Goal: Find specific page/section: Find specific page/section

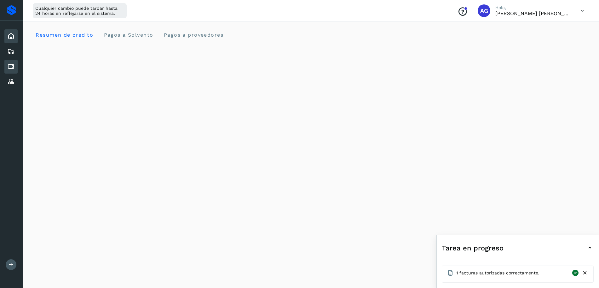
click at [14, 67] on icon at bounding box center [11, 67] width 8 height 8
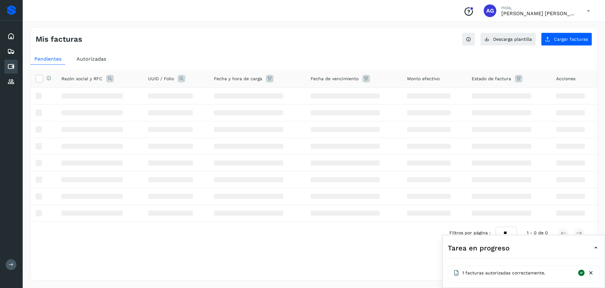
click at [6, 67] on div "Cuentas por pagar" at bounding box center [10, 67] width 13 height 14
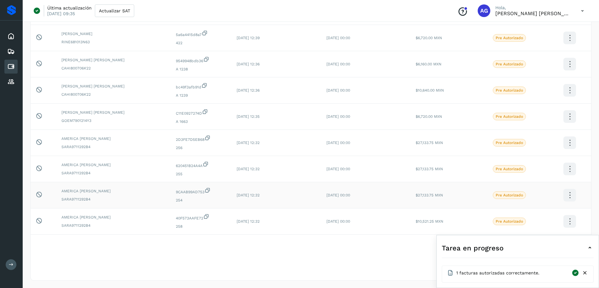
scroll to position [115, 0]
click at [589, 246] on icon at bounding box center [591, 248] width 8 height 8
click at [580, 246] on div "Filtros por página : ** ** ** 1 - 10 de 38" at bounding box center [514, 245] width 149 height 12
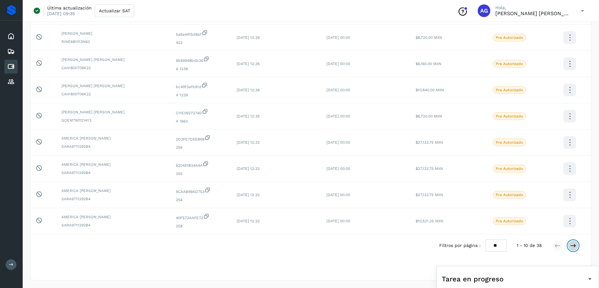
click at [576, 244] on icon at bounding box center [573, 245] width 6 height 6
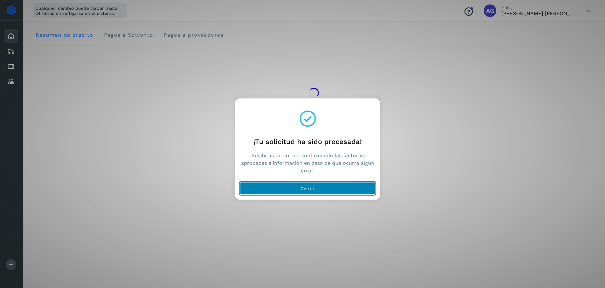
click at [336, 183] on button "Cerrar" at bounding box center [307, 188] width 135 height 13
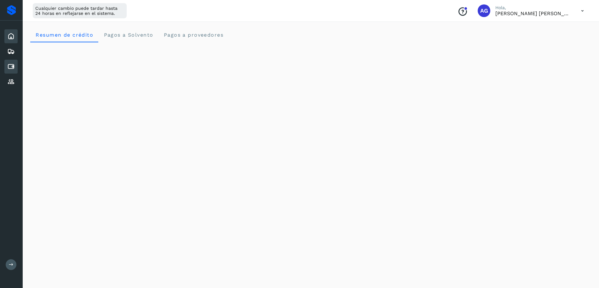
click at [14, 68] on icon at bounding box center [11, 67] width 8 height 8
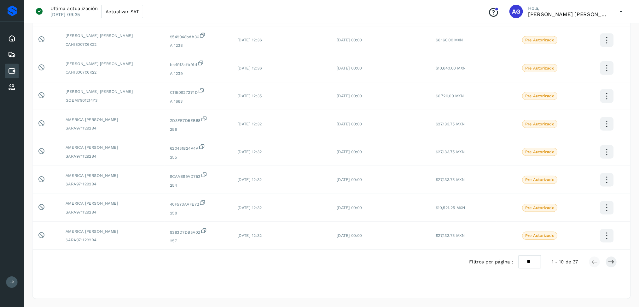
scroll to position [101, 0]
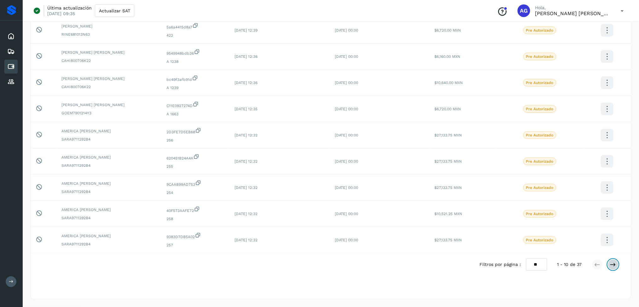
click at [605, 265] on button at bounding box center [613, 264] width 11 height 11
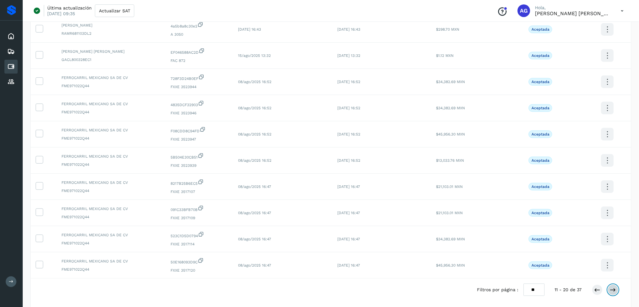
scroll to position [84, 0]
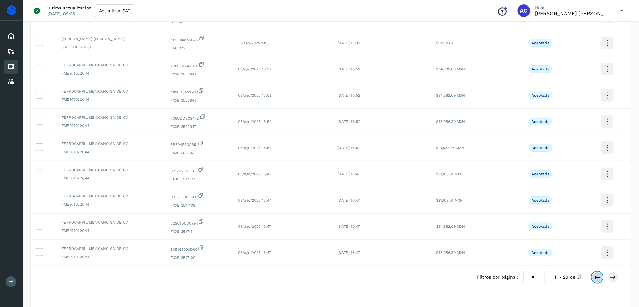
click at [597, 278] on button at bounding box center [597, 277] width 11 height 11
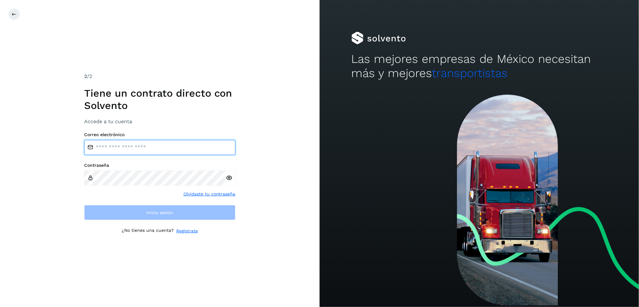
type input "**********"
